Goal: Complete application form

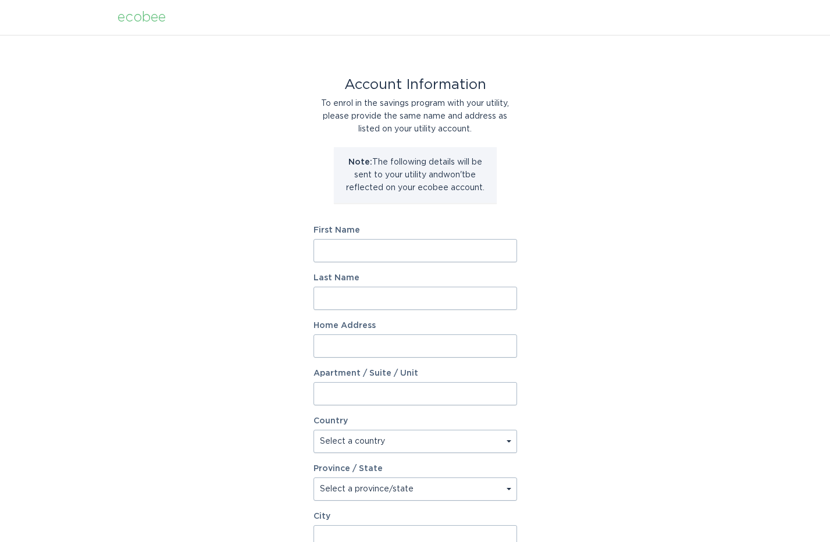
click at [398, 265] on form "First Name Last Name Home Address Apartment / Suite / Unit Country Select a cou…" at bounding box center [414, 428] width 203 height 405
click at [398, 246] on input "First Name" at bounding box center [414, 250] width 203 height 23
type input "NEAL"
type input "Kaiser"
type input "37 Blodgett Ave"
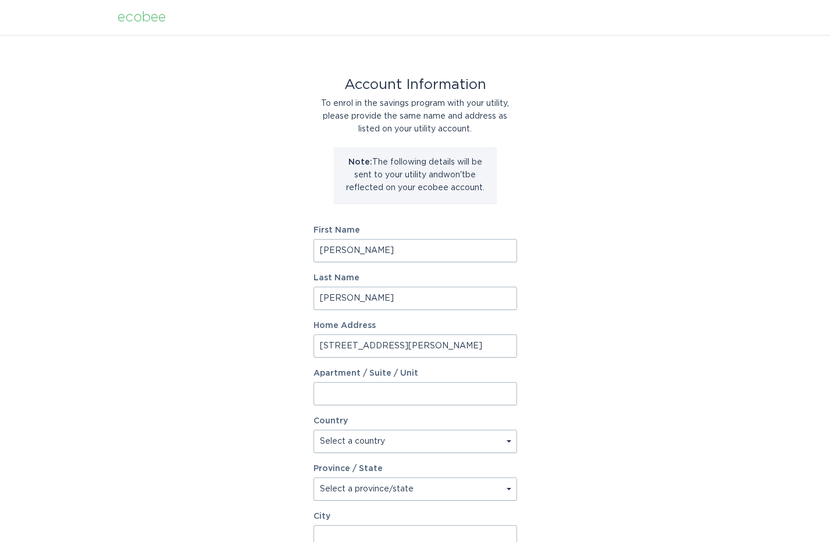
select select "US"
type input "Swampscott"
type input "01907"
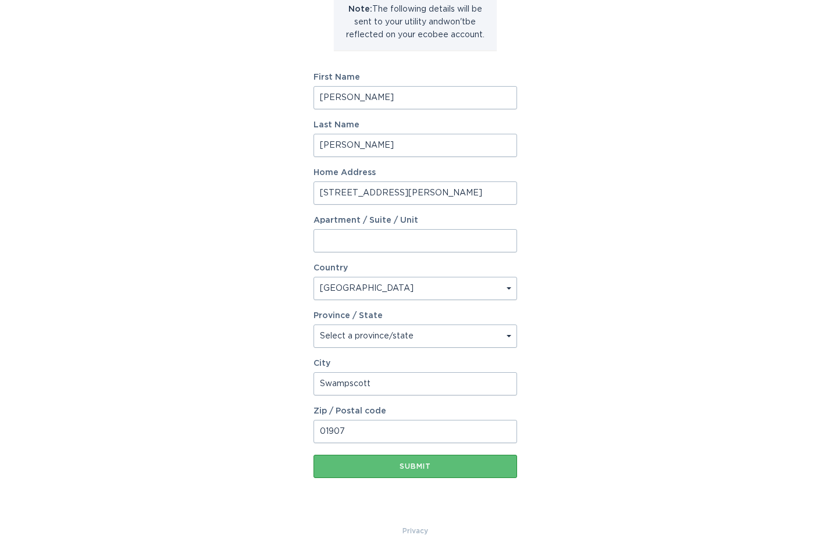
scroll to position [166, 0]
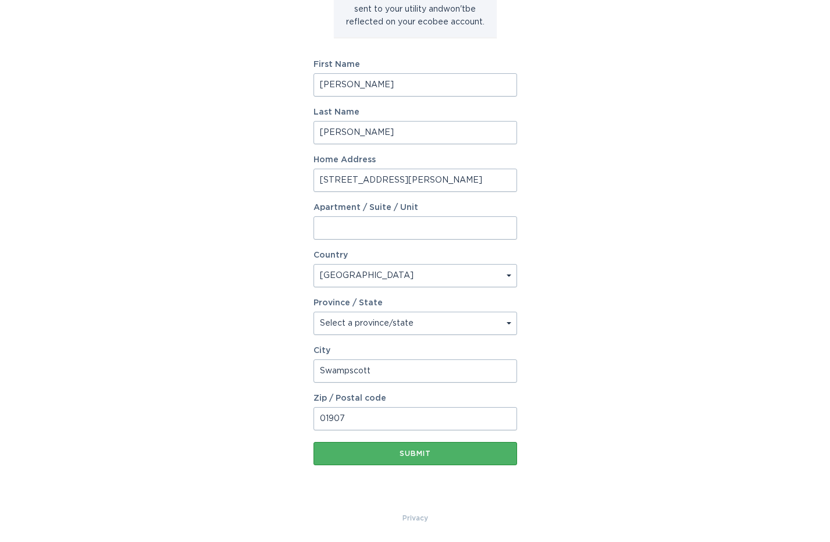
click at [374, 445] on button "Submit" at bounding box center [414, 453] width 203 height 23
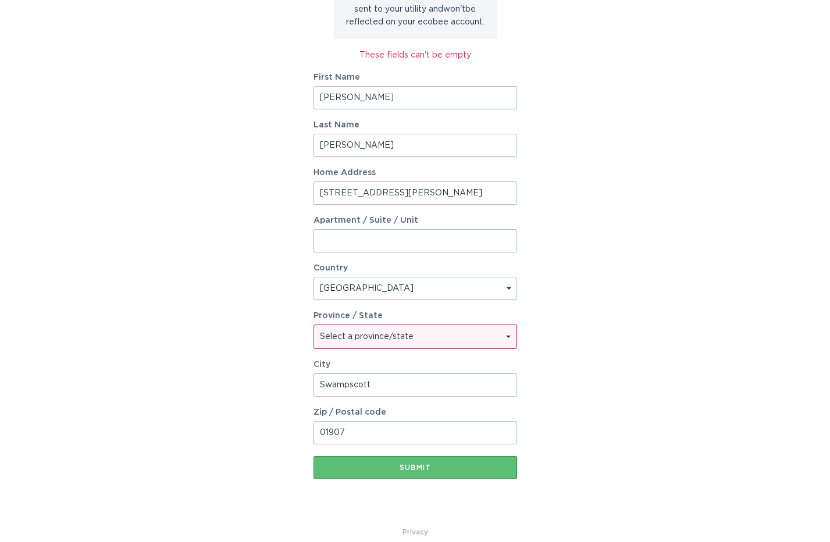
click at [387, 332] on select "Select a province/state Alabama Alaska American Samoa Arizona Arkansas Californ…" at bounding box center [415, 336] width 202 height 23
select select "MA"
click at [314, 325] on select "Select a province/state Alabama Alaska American Samoa Arizona Arkansas Californ…" at bounding box center [415, 336] width 202 height 23
click at [458, 469] on div "Submit" at bounding box center [415, 467] width 192 height 7
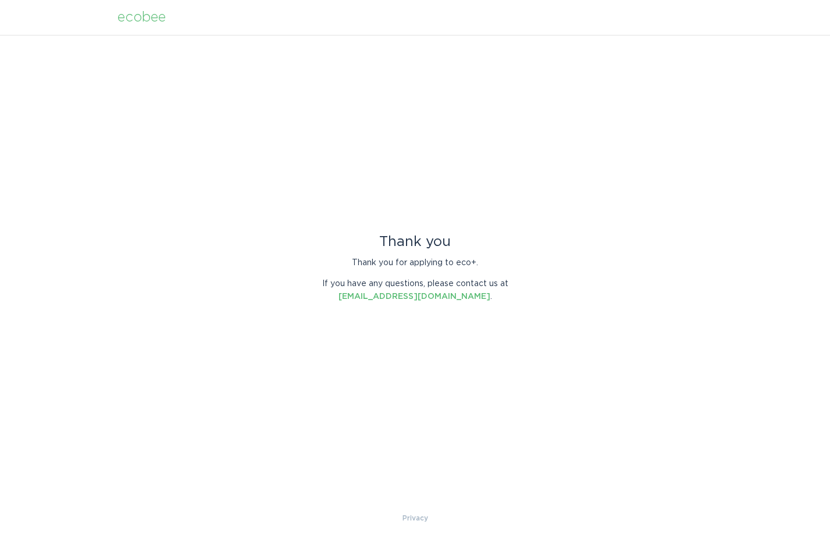
scroll to position [0, 0]
